Goal: Task Accomplishment & Management: Use online tool/utility

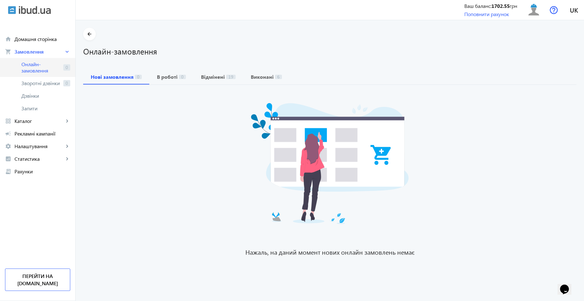
click at [38, 65] on span "Онлайн-замовлення" at bounding box center [40, 67] width 39 height 13
click at [31, 66] on span "Онлайн-замовлення" at bounding box center [40, 67] width 39 height 13
click at [47, 69] on span "Онлайн-замовлення" at bounding box center [40, 67] width 39 height 13
